Goal: Transaction & Acquisition: Purchase product/service

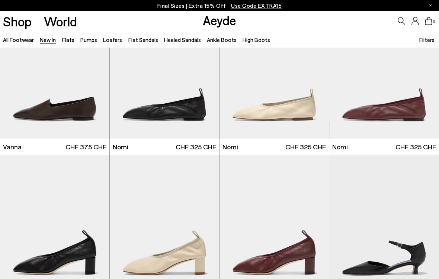
scroll to position [973, 0]
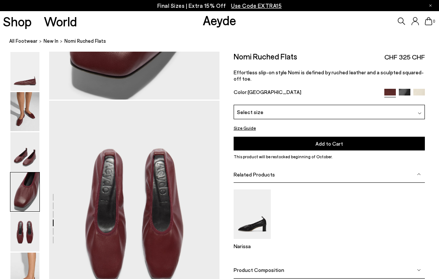
scroll to position [895, 0]
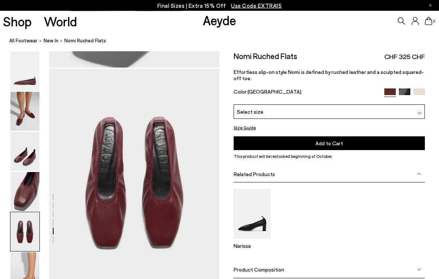
click at [402, 89] on img at bounding box center [405, 95] width 12 height 12
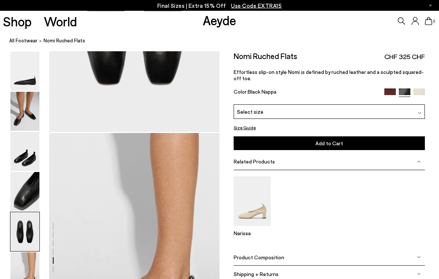
scroll to position [1118, 0]
